Goal: Information Seeking & Learning: Learn about a topic

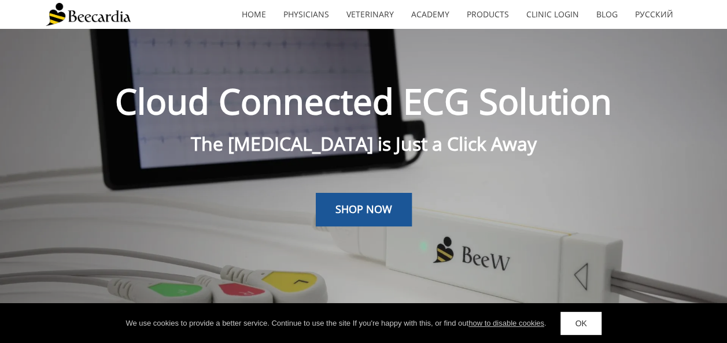
click at [291, 75] on p "Cloud Connected ECG Solution" at bounding box center [364, 101] width 636 height 56
click at [574, 155] on p "The [MEDICAL_DATA] is Just a Click Away" at bounding box center [364, 143] width 636 height 29
click at [598, 327] on link "OK" at bounding box center [580, 323] width 40 height 23
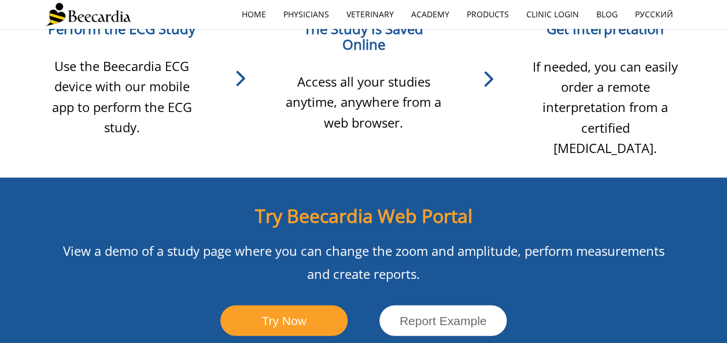
scroll to position [1099, 0]
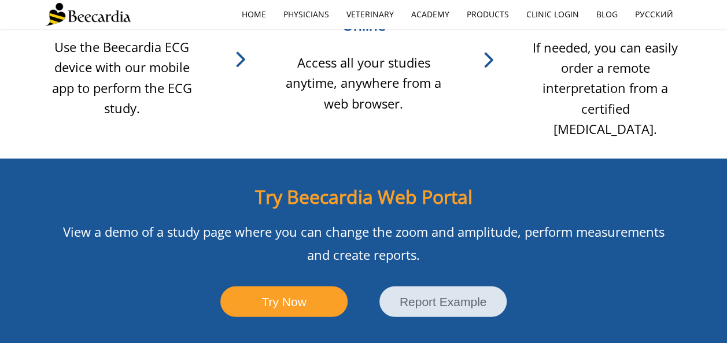
click at [452, 295] on span "Report Example" at bounding box center [443, 301] width 87 height 13
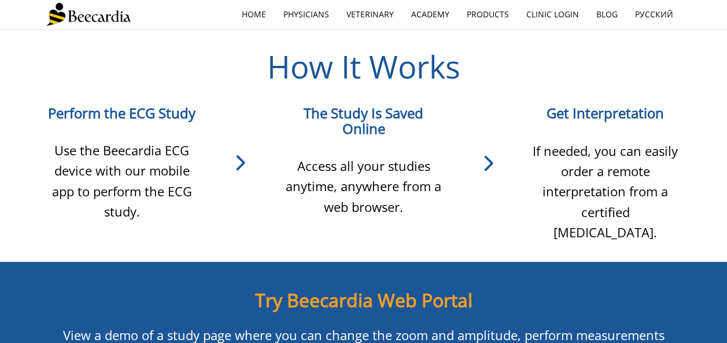
scroll to position [925, 0]
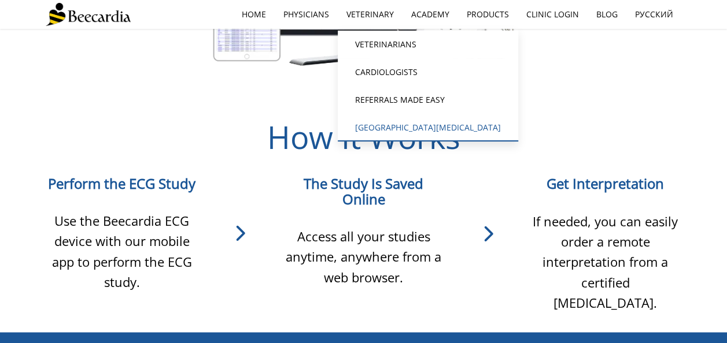
click at [405, 125] on link "[GEOGRAPHIC_DATA][MEDICAL_DATA]" at bounding box center [428, 128] width 180 height 28
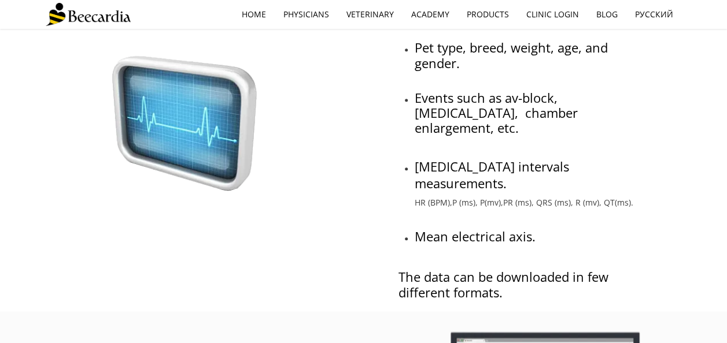
scroll to position [578, 0]
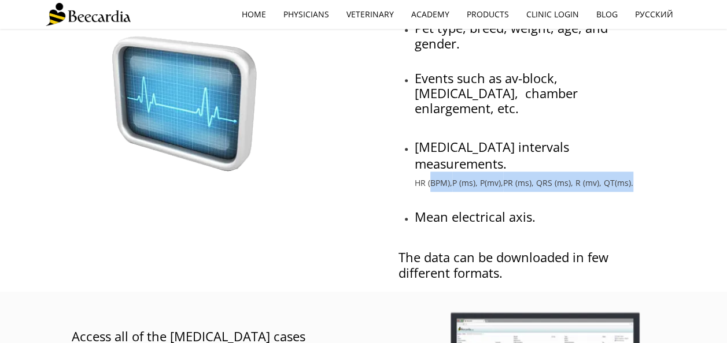
drag, startPoint x: 429, startPoint y: 132, endPoint x: 607, endPoint y: 142, distance: 178.4
click at [607, 142] on div "The cases contain metadata, such as: Pet type, breed, weight, age, and gender. …" at bounding box center [524, 136] width 253 height 292
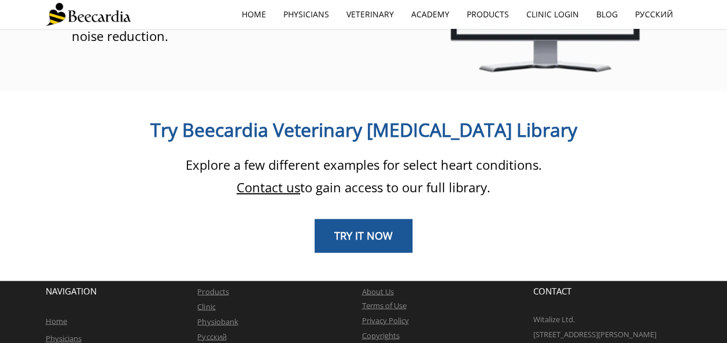
scroll to position [983, 0]
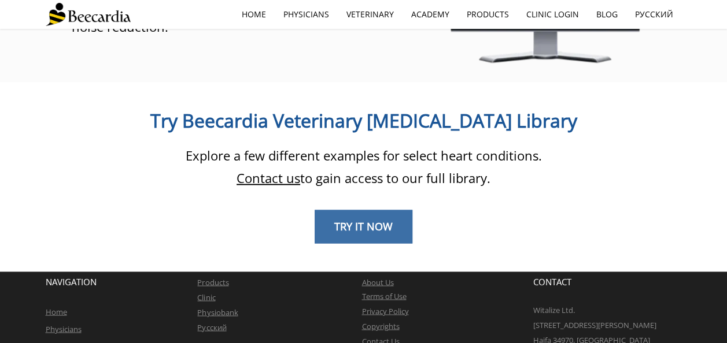
click at [357, 219] on span "TRY IT NOW" at bounding box center [363, 226] width 58 height 14
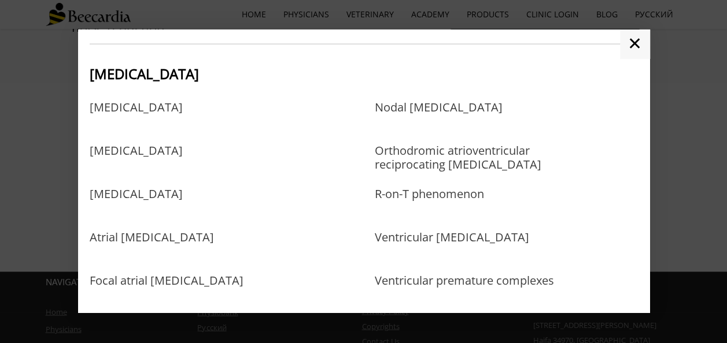
scroll to position [520, 0]
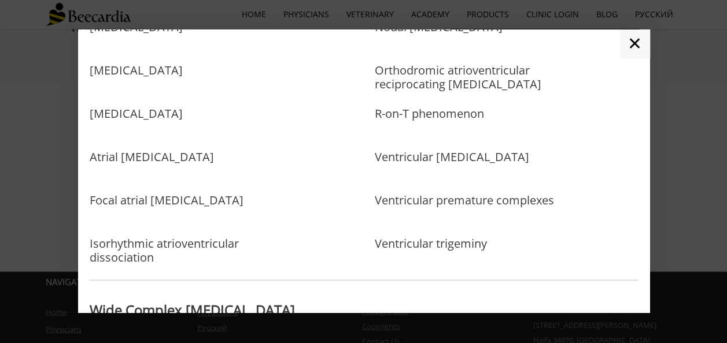
click at [415, 192] on div "Ventricular premature complexes" at bounding box center [468, 212] width 189 height 43
click at [411, 205] on link "Ventricular premature complexes" at bounding box center [463, 213] width 179 height 38
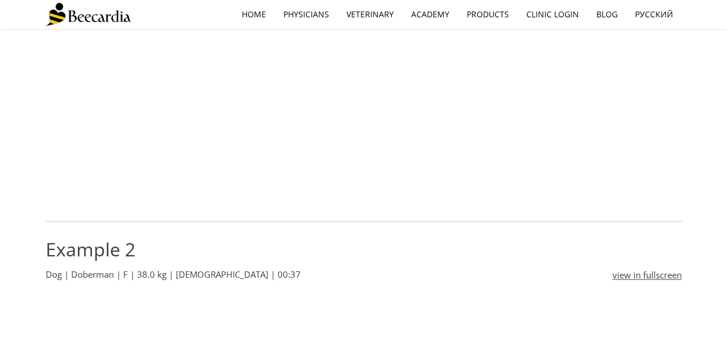
scroll to position [527, 0]
